Goal: Find specific page/section: Find specific page/section

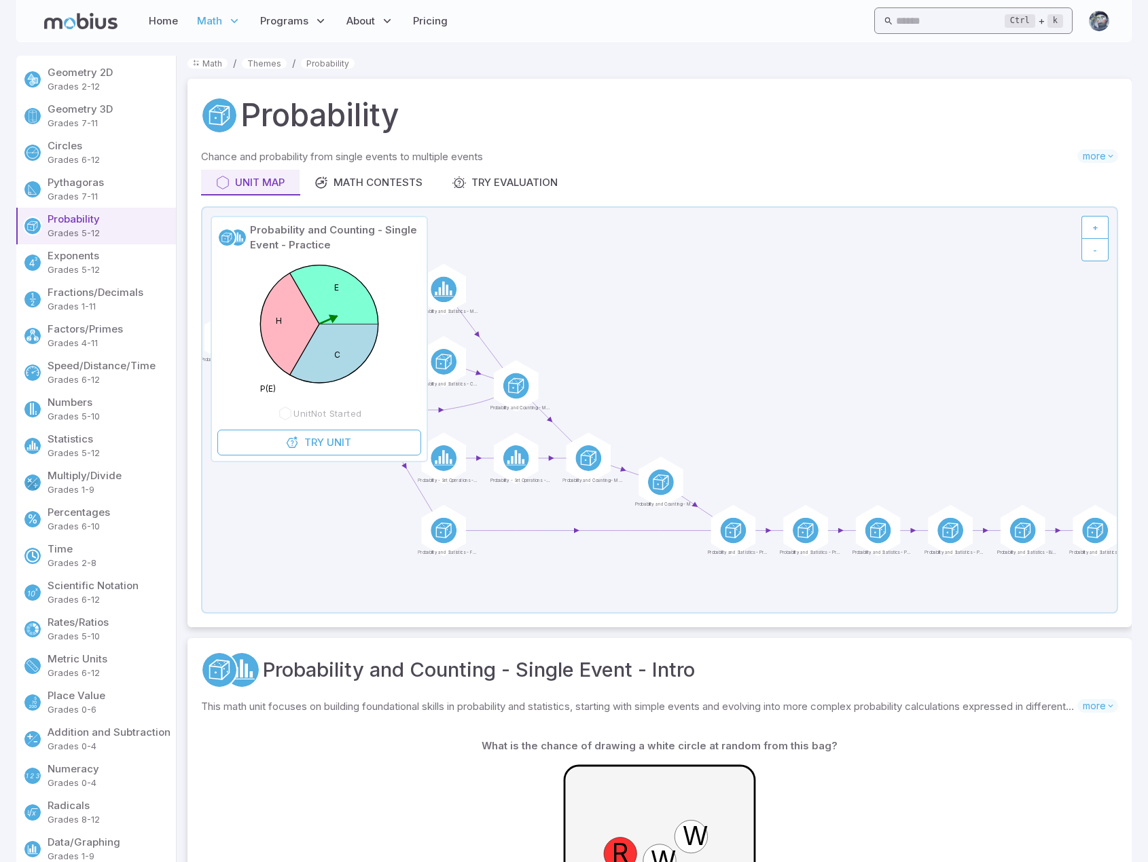
click at [970, 22] on input "text" at bounding box center [950, 20] width 109 height 26
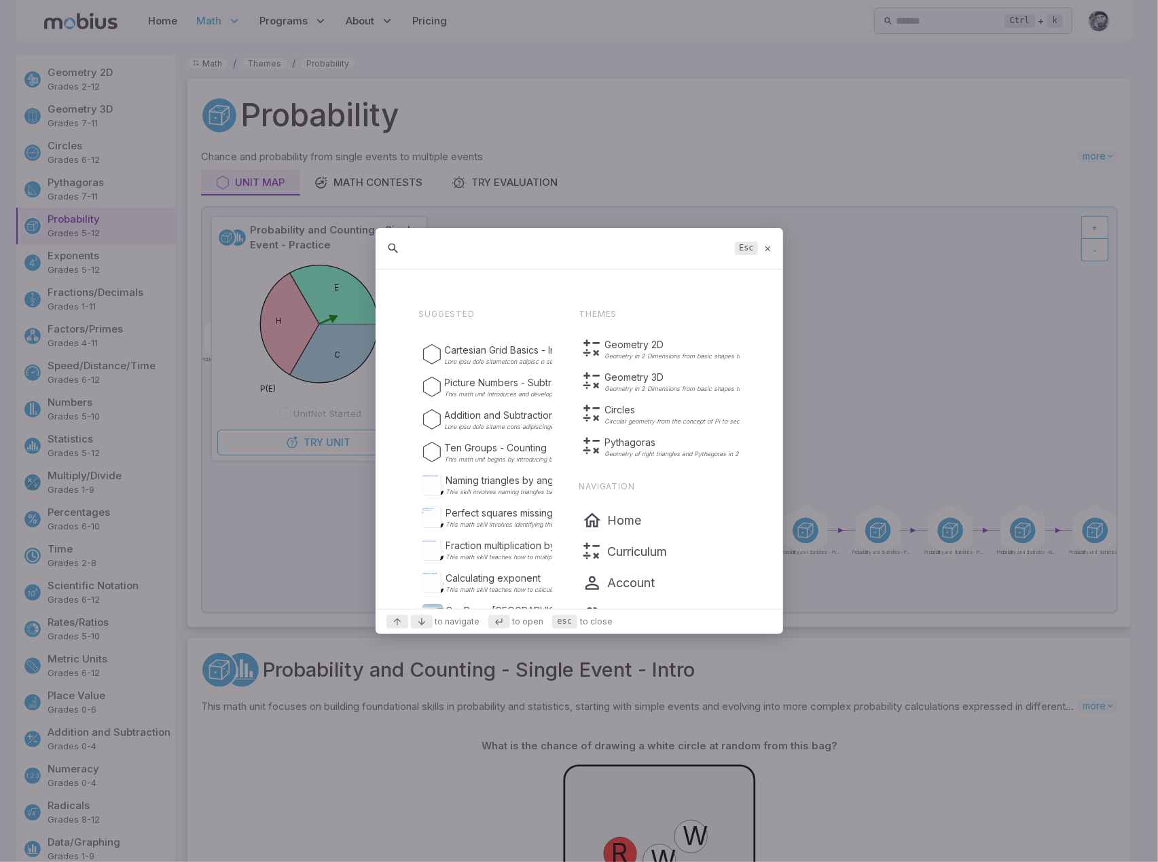
click at [417, 253] on input "text" at bounding box center [568, 248] width 321 height 24
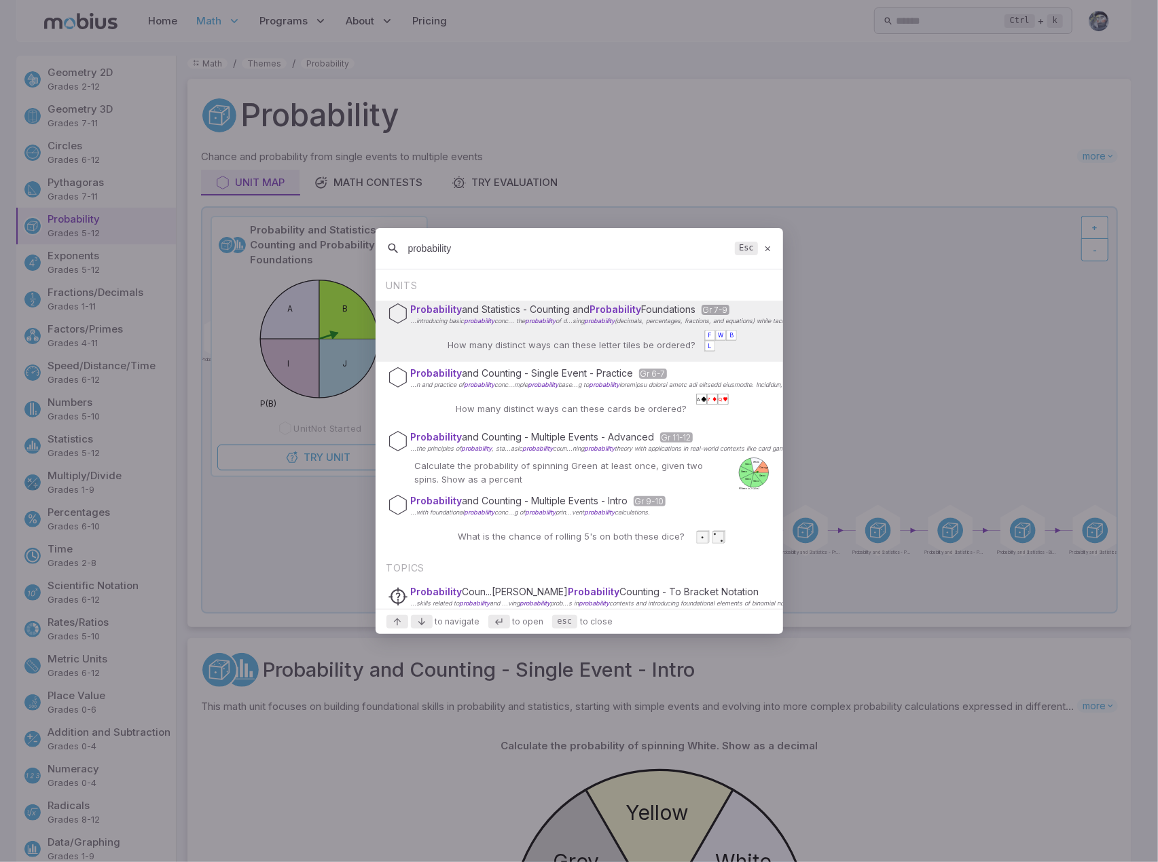
type input "probability"
